Goal: Information Seeking & Learning: Learn about a topic

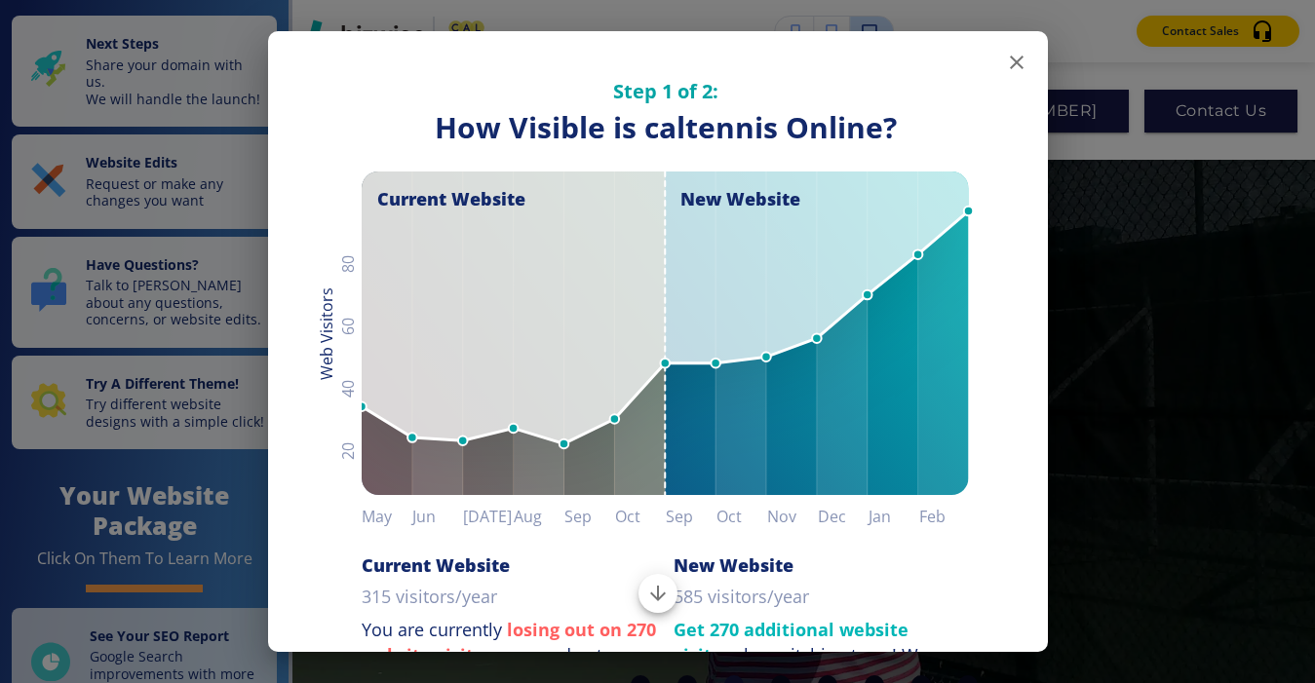
click at [1019, 59] on icon "button" at bounding box center [1017, 63] width 14 height 14
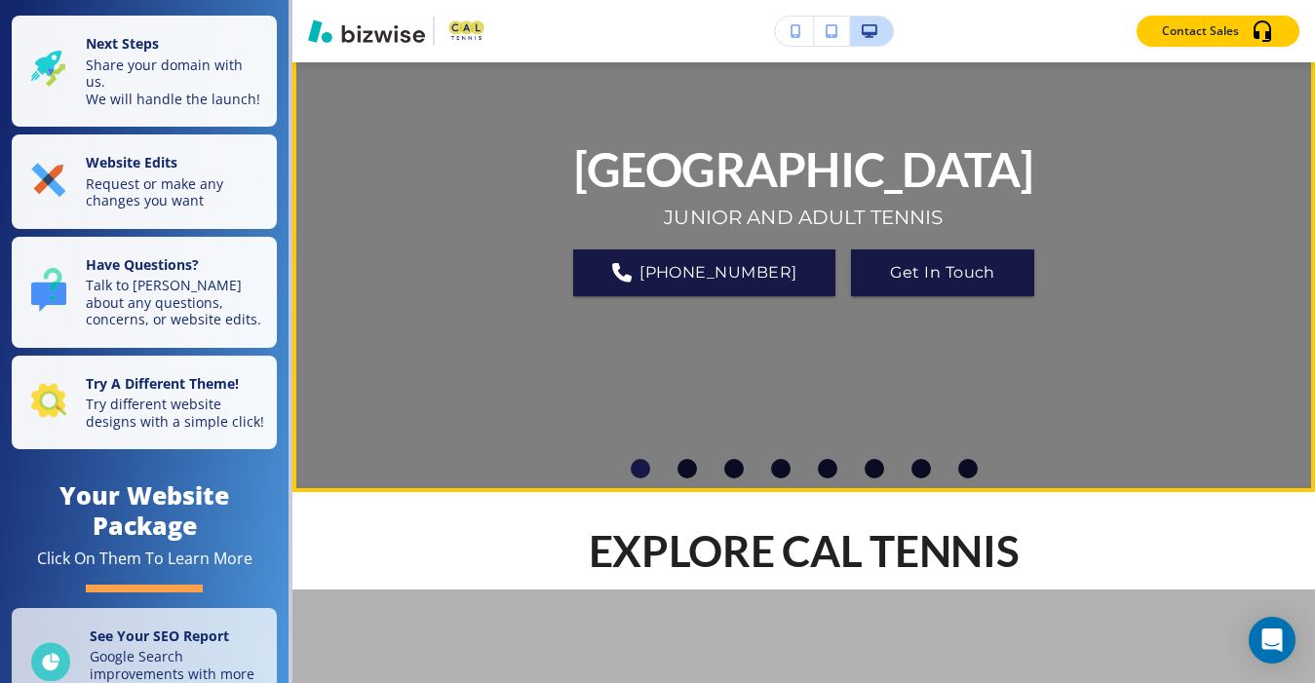
scroll to position [190, 0]
